Goal: Task Accomplishment & Management: Use online tool/utility

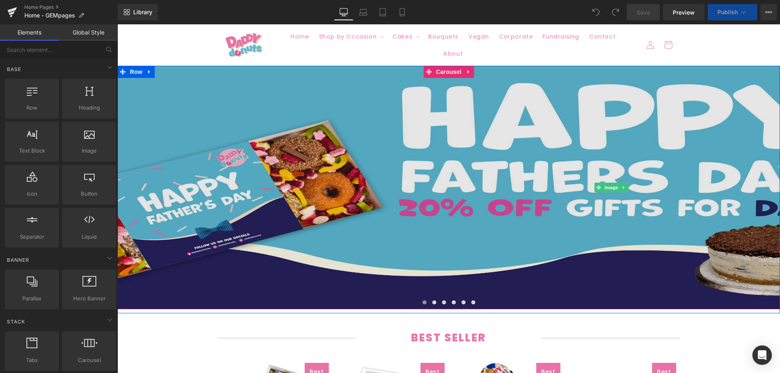
click at [367, 159] on img at bounding box center [611, 188] width 988 height 244
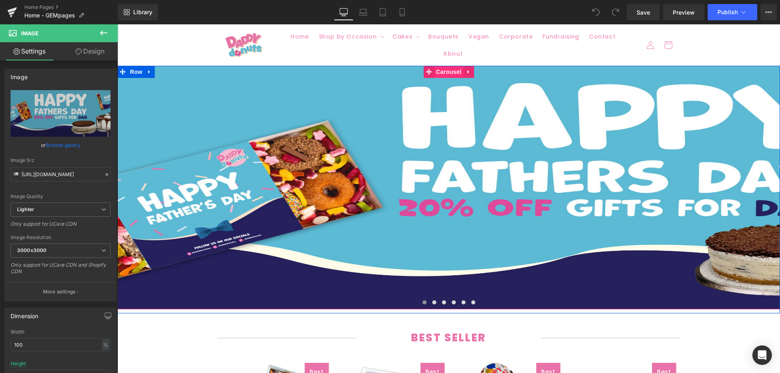
click at [445, 69] on span "Carousel" at bounding box center [448, 72] width 29 height 12
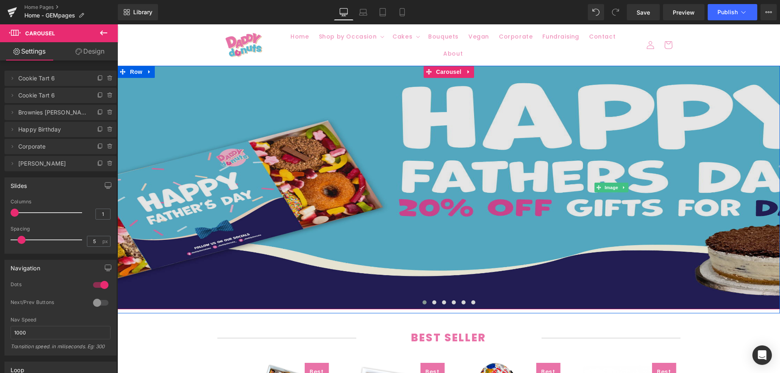
click at [329, 156] on img at bounding box center [611, 188] width 988 height 244
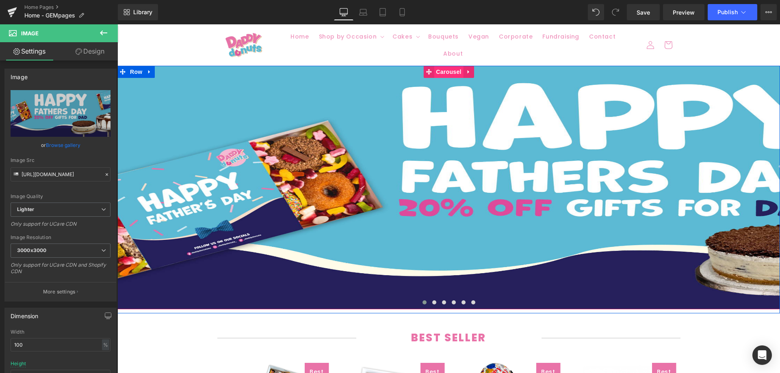
click at [451, 68] on span "Carousel" at bounding box center [448, 72] width 29 height 12
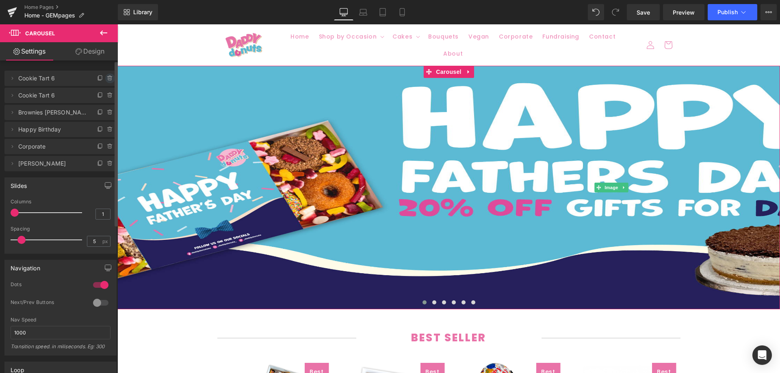
click at [109, 76] on icon at bounding box center [110, 76] width 2 height 1
click at [106, 76] on button "Delete" at bounding box center [102, 79] width 26 height 11
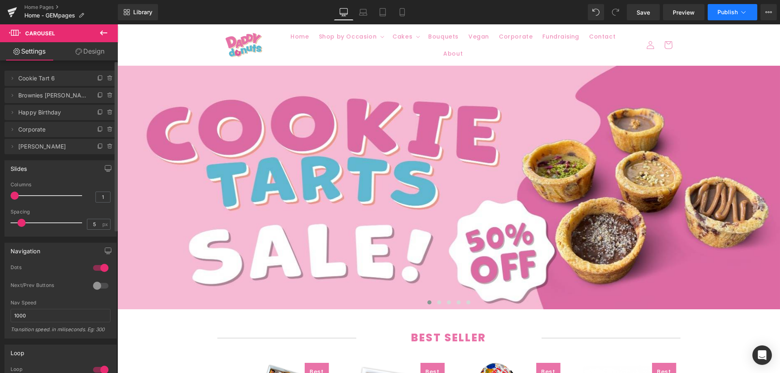
click at [717, 14] on button "Publish" at bounding box center [732, 12] width 50 height 16
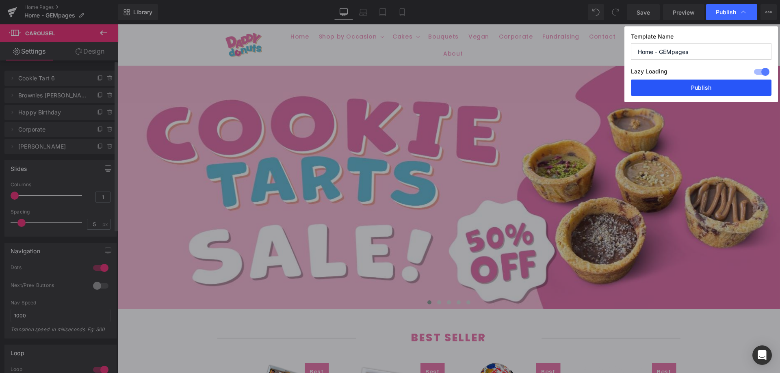
drag, startPoint x: 687, startPoint y: 86, endPoint x: 569, endPoint y: 62, distance: 120.2
click at [687, 86] on button "Publish" at bounding box center [701, 88] width 141 height 16
